Goal: Complete application form

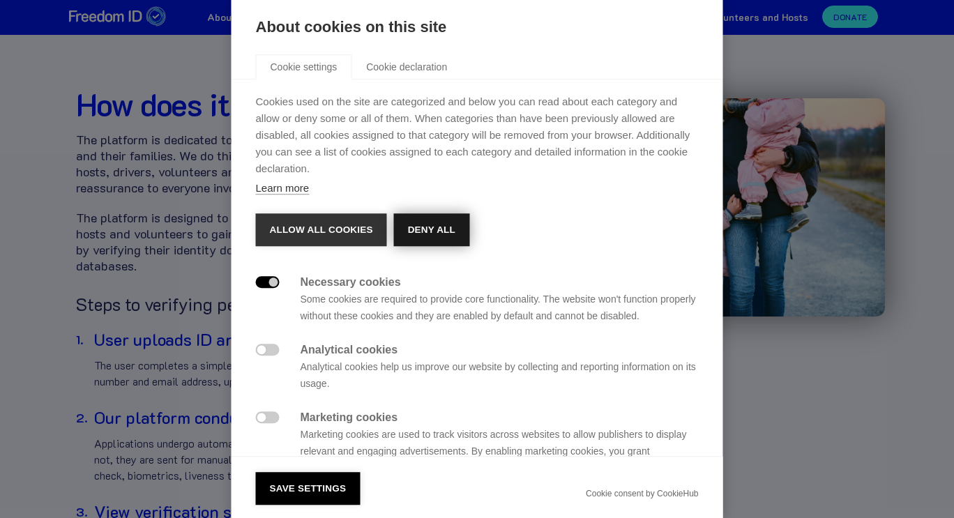
click at [439, 220] on button "Deny all" at bounding box center [431, 229] width 75 height 33
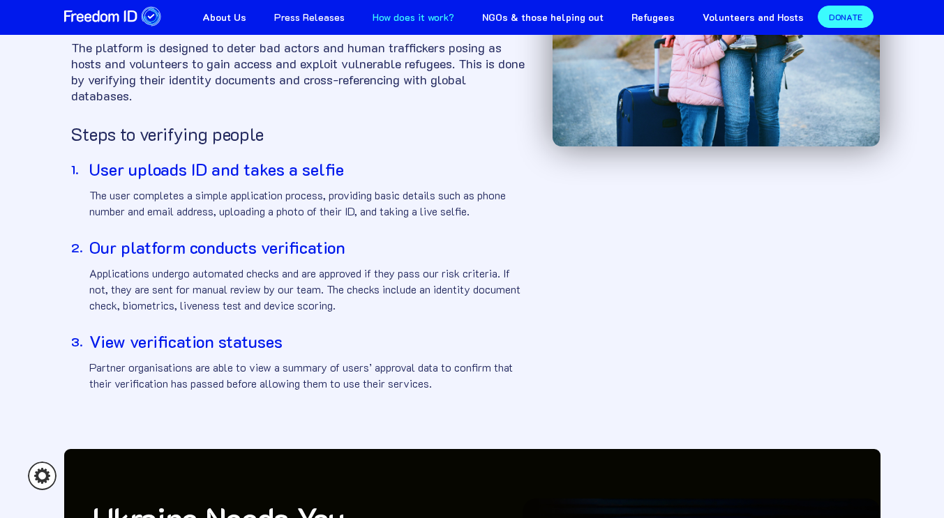
scroll to position [107, 0]
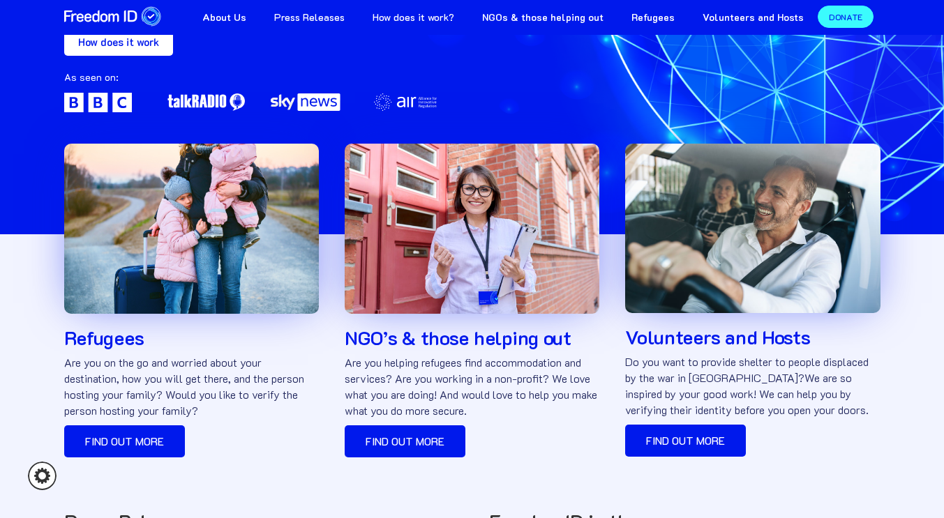
scroll to position [324, 0]
click at [683, 445] on link "Find out more" at bounding box center [685, 441] width 121 height 32
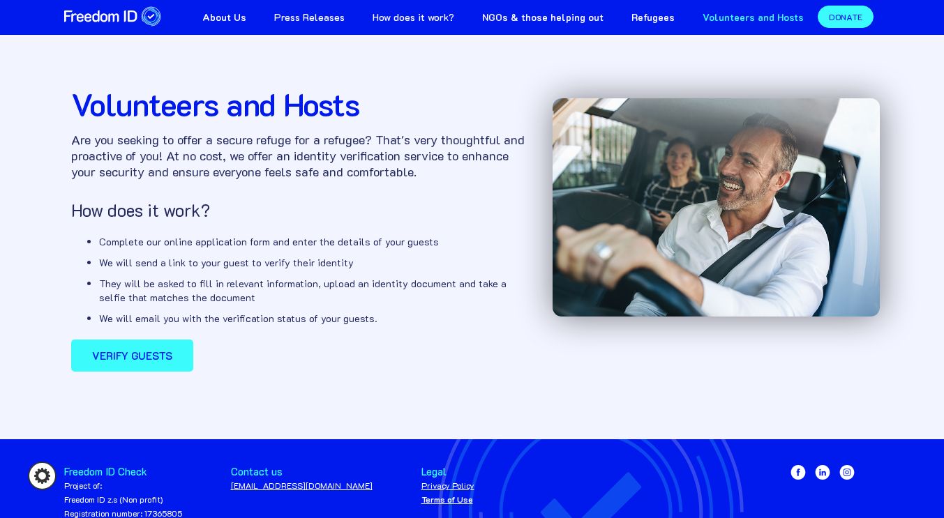
click at [128, 357] on strong "Verify guests" at bounding box center [132, 356] width 80 height 14
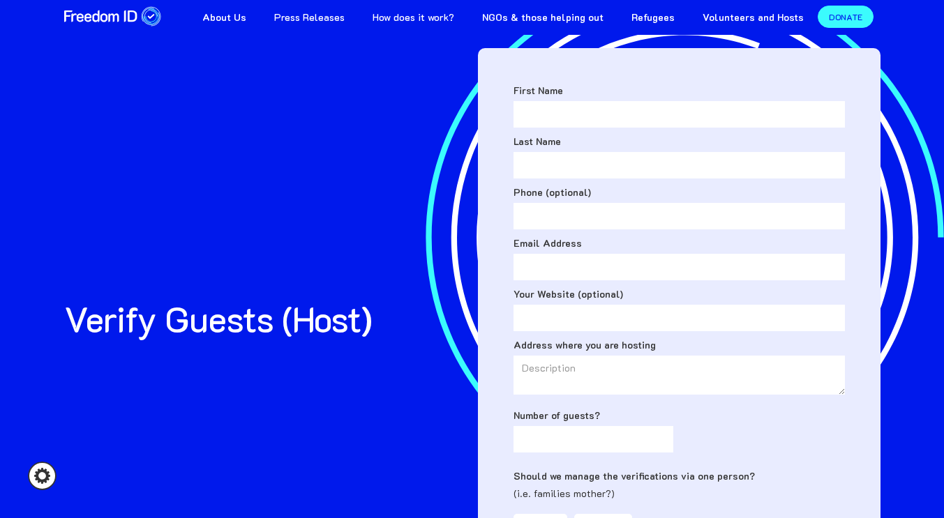
scroll to position [21, 0]
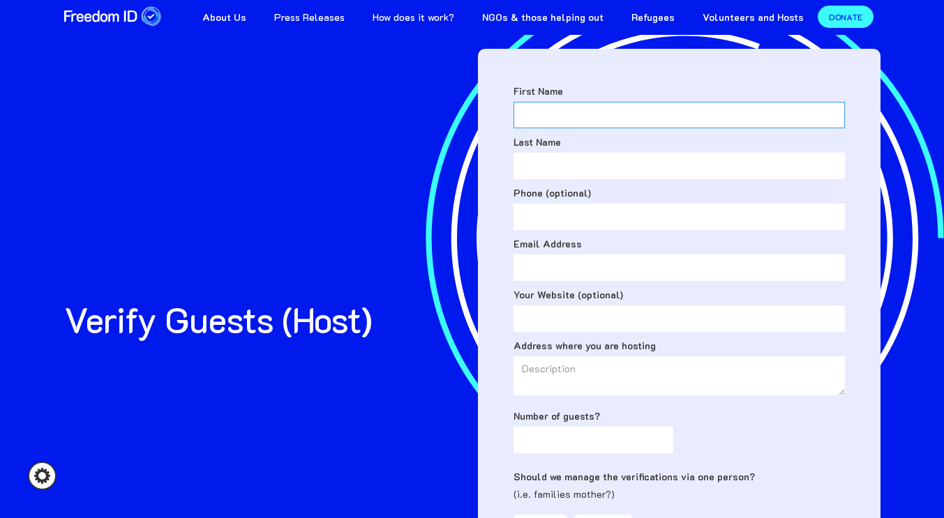
click at [558, 118] on input "First Name" at bounding box center [678, 115] width 331 height 27
type input "barnaby"
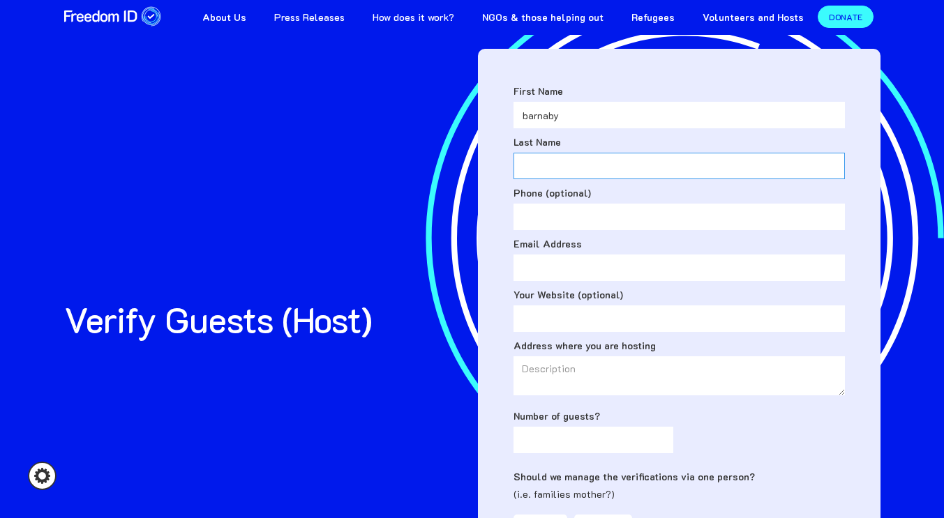
type input "warrillow"
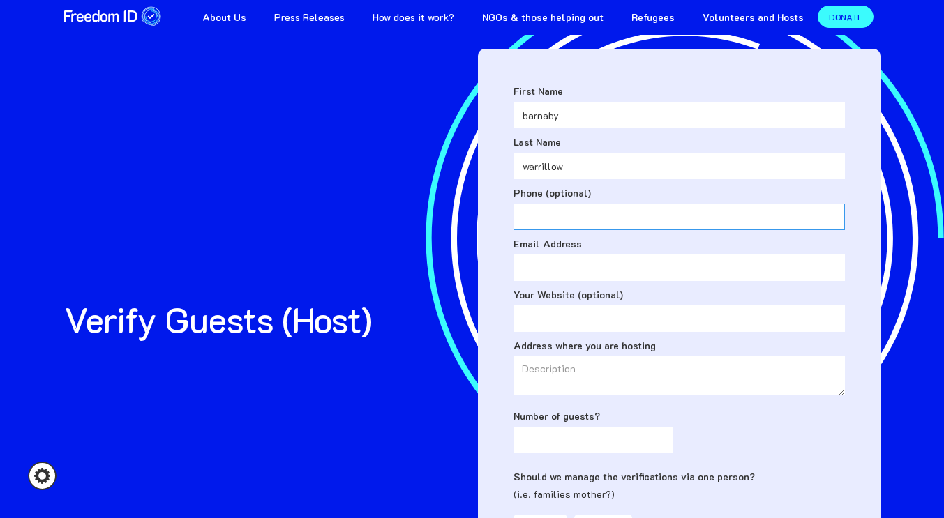
type input "07507763734"
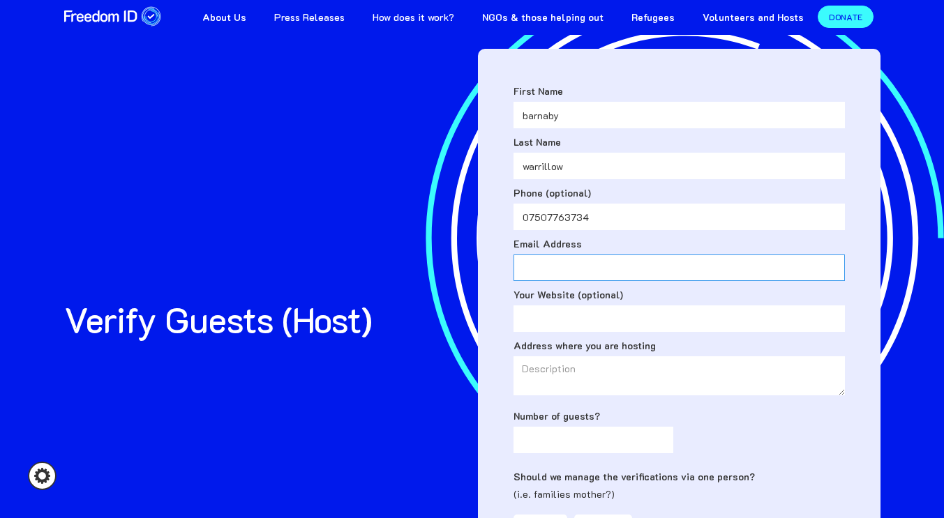
type input "warrilb@wellingtoncollege.org.uk"
type textarea "Wellington College Stanley"
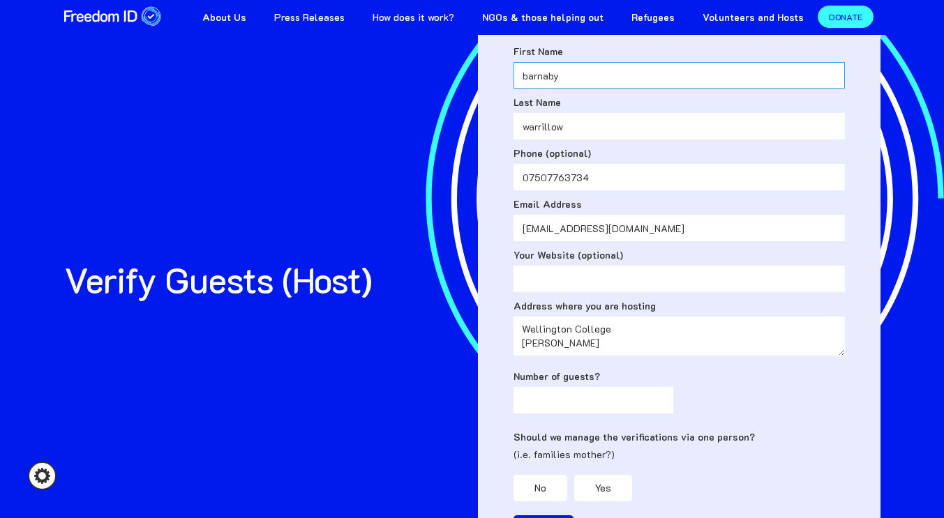
scroll to position [63, 0]
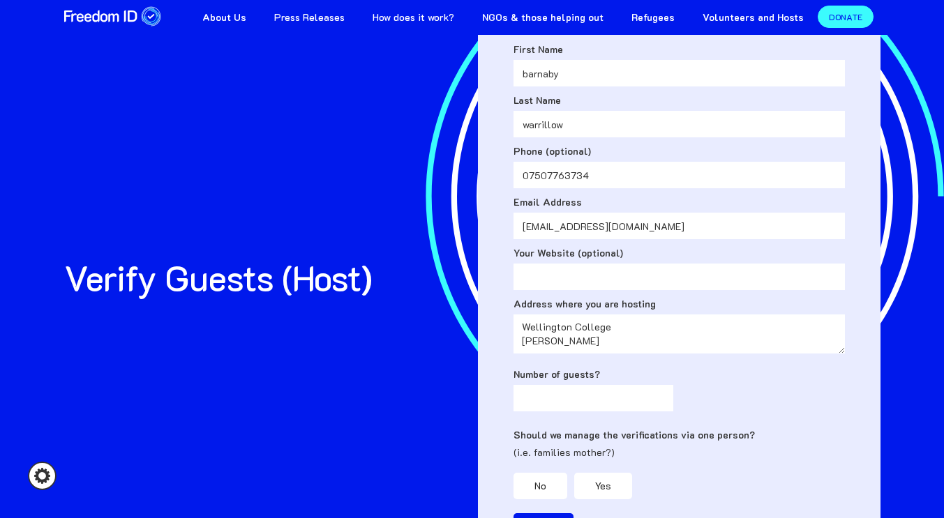
click at [586, 345] on textarea "Wellington College Stanley" at bounding box center [678, 334] width 331 height 39
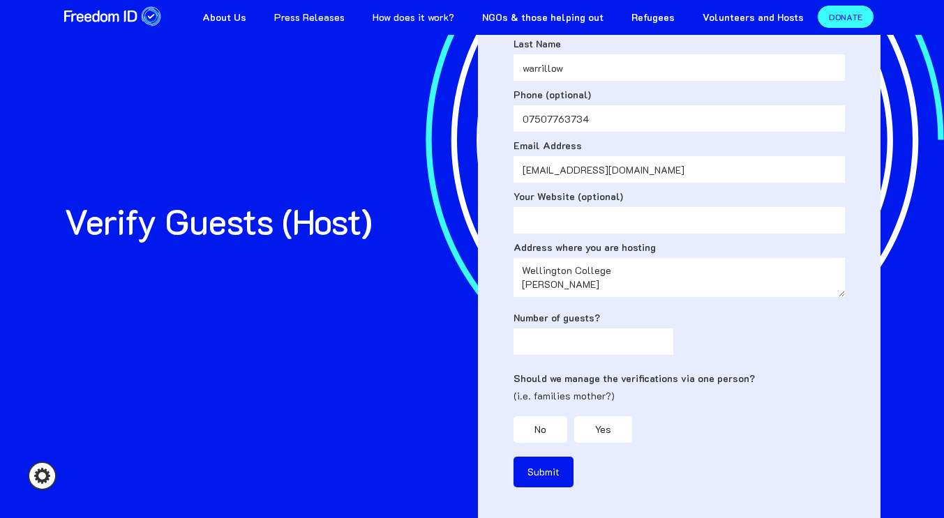
scroll to position [120, 0]
